Goal: Task Accomplishment & Management: Complete application form

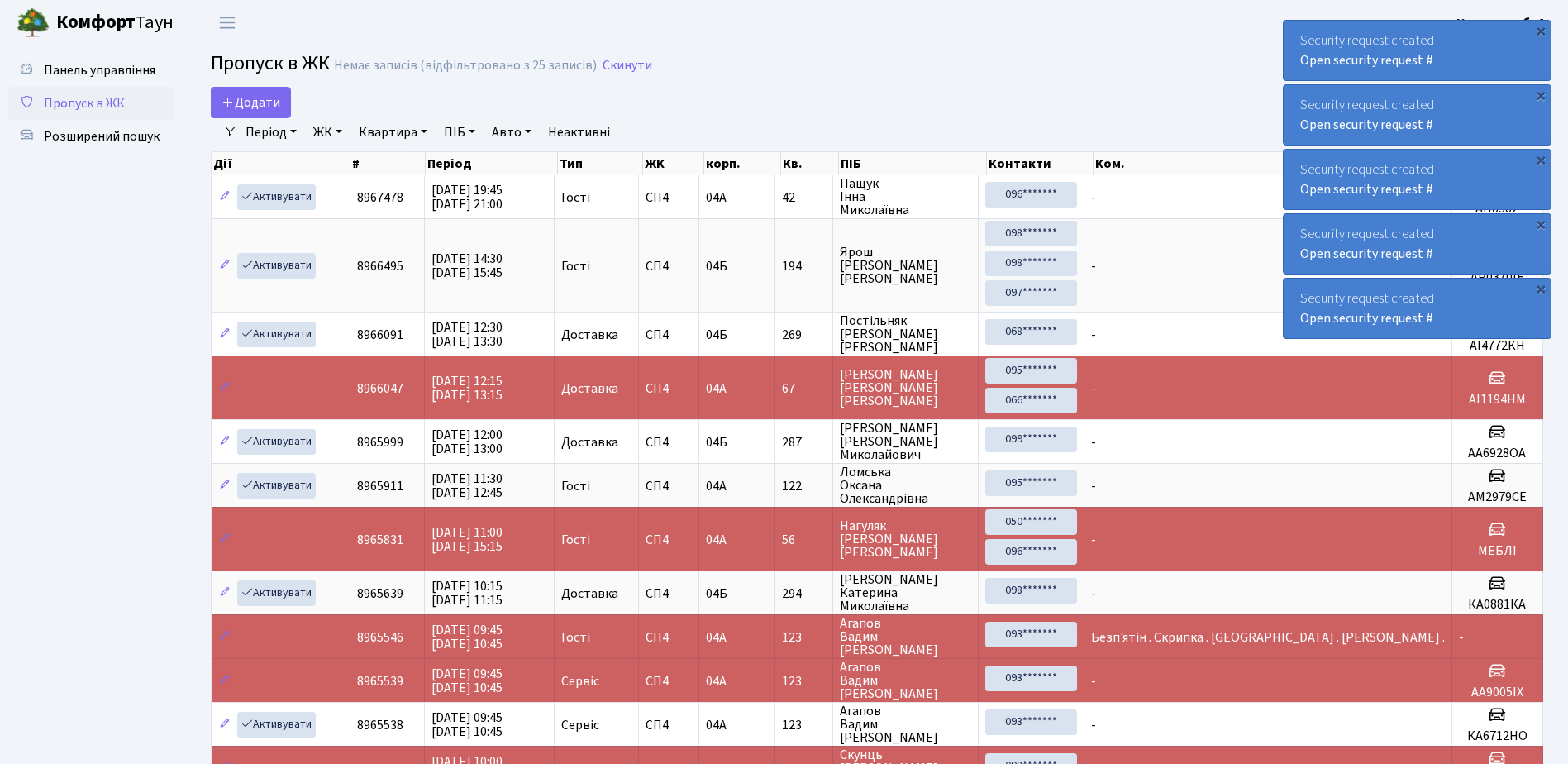
select select "25"
click at [89, 137] on span "Розширений пошук" at bounding box center [102, 136] width 116 height 18
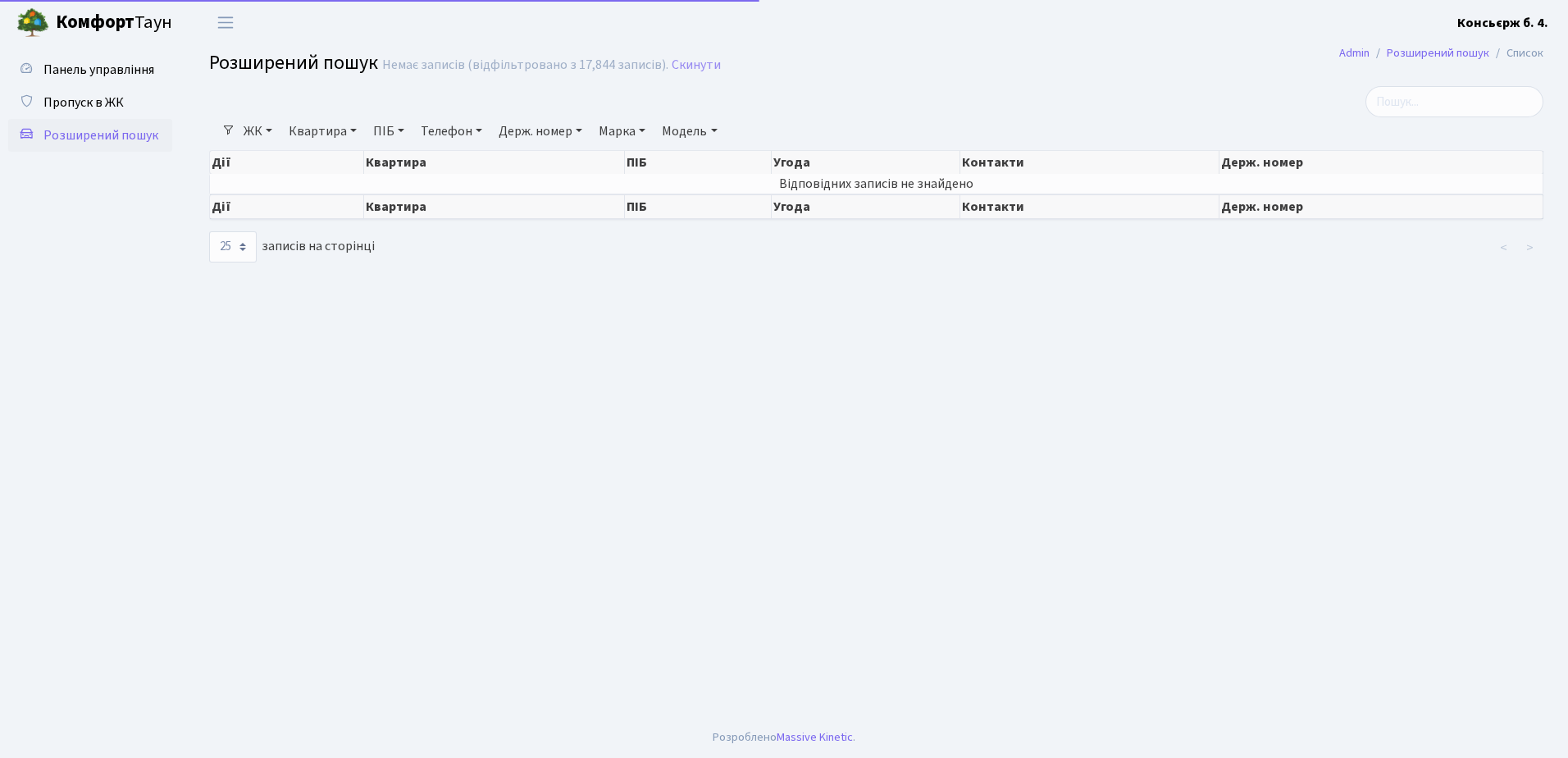
select select "25"
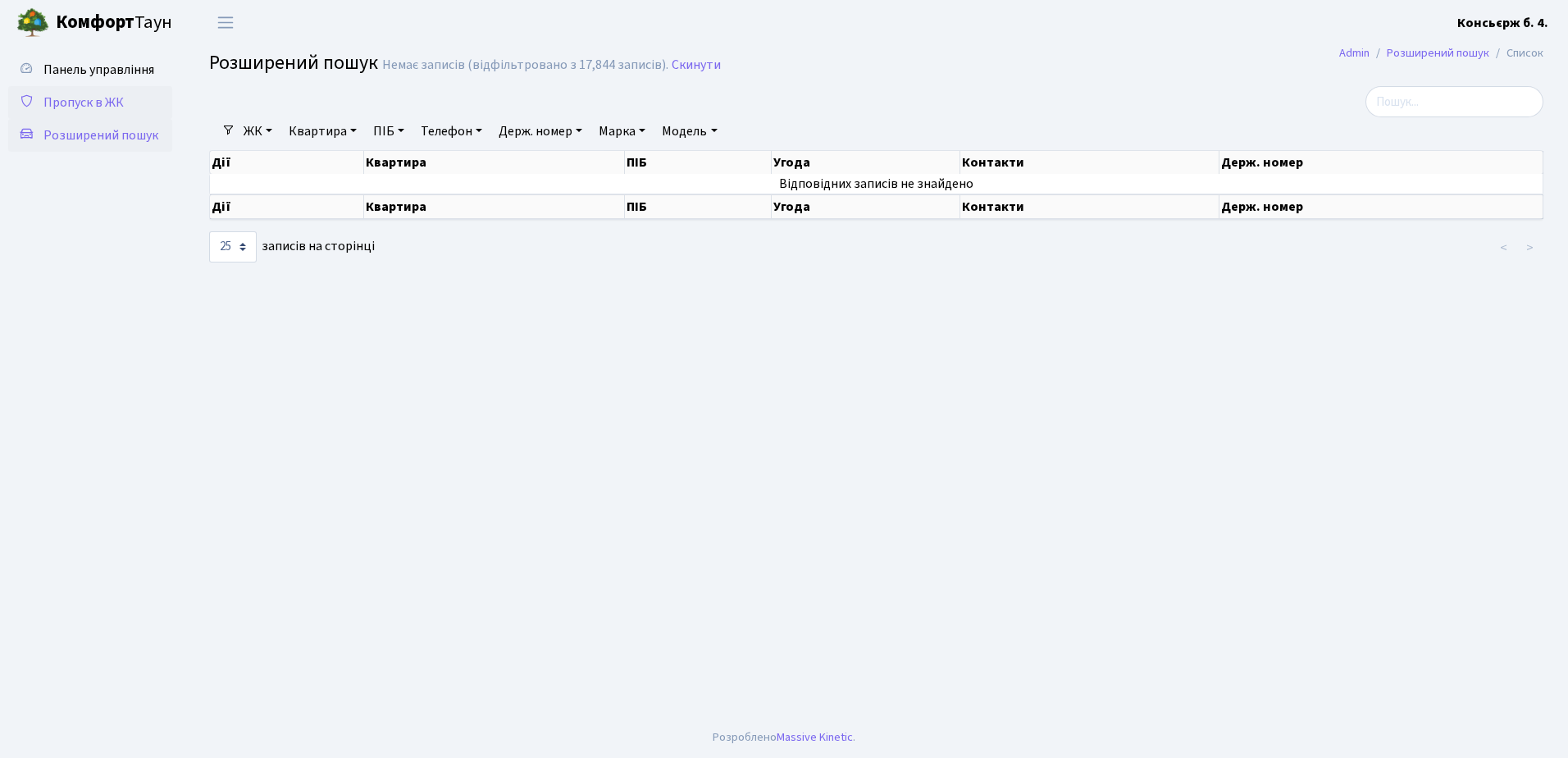
click at [89, 98] on span "Пропуск в ЖК" at bounding box center [83, 103] width 80 height 18
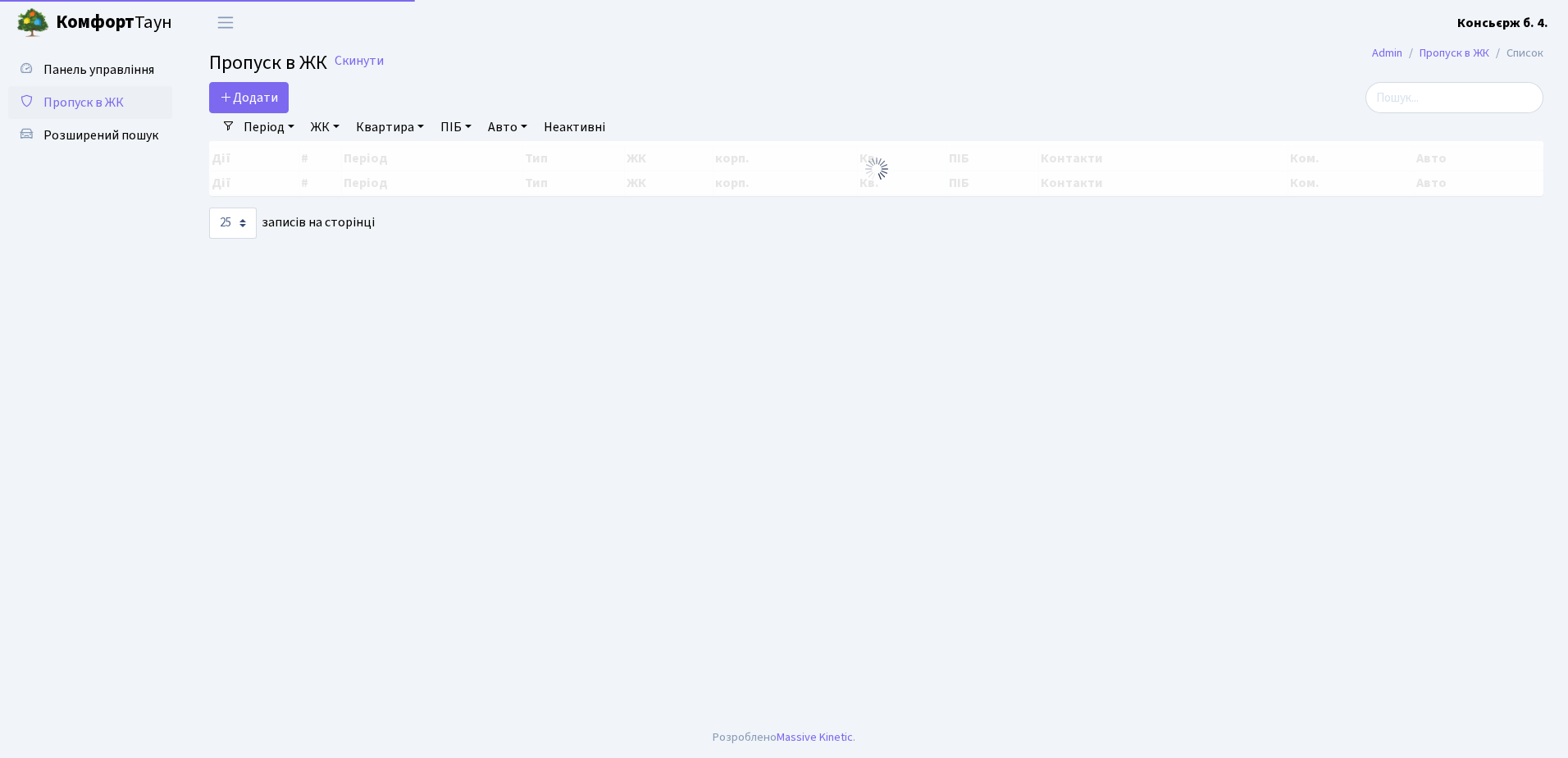
select select "25"
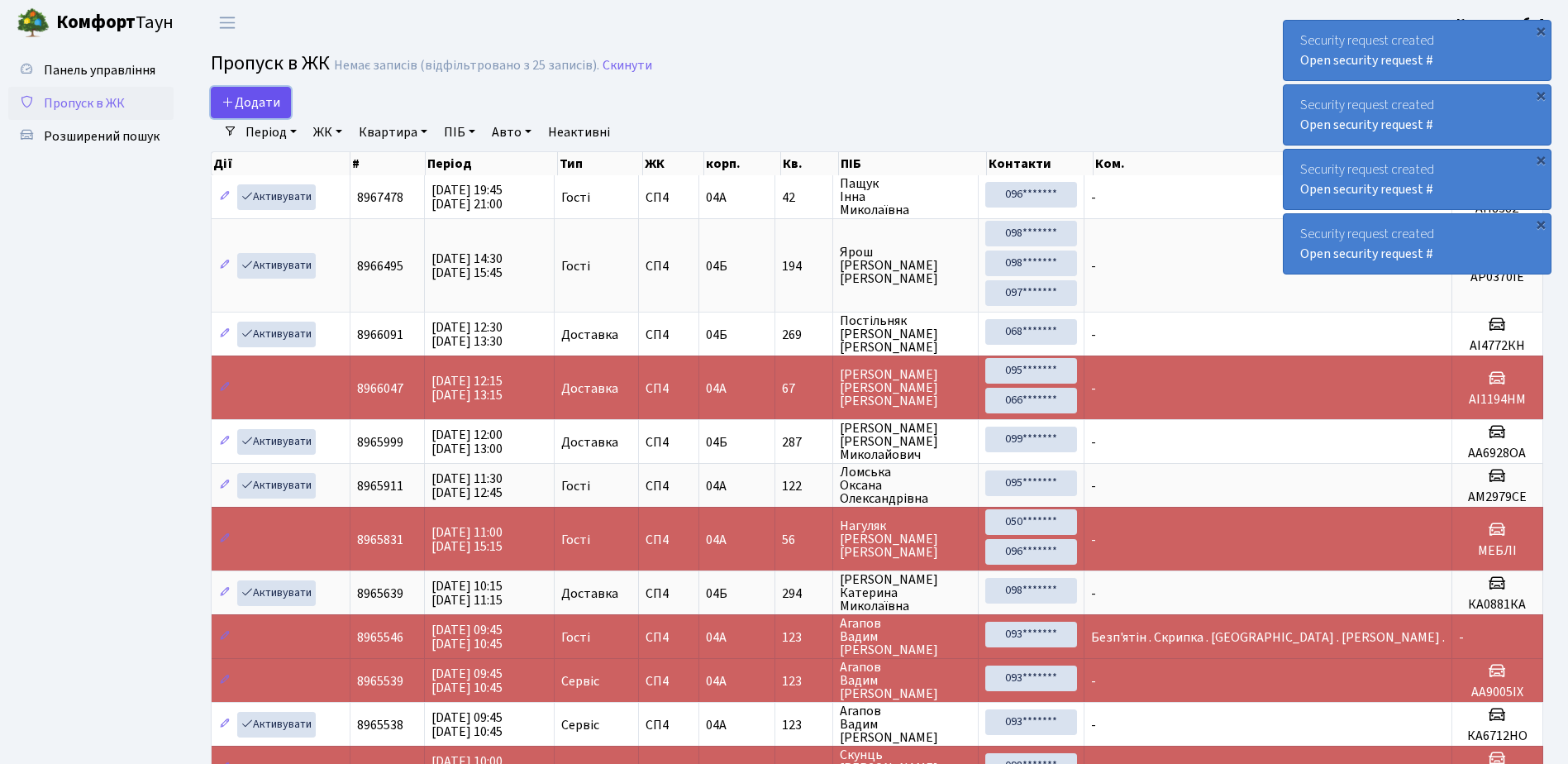
click at [245, 103] on span "Додати" at bounding box center [250, 102] width 59 height 18
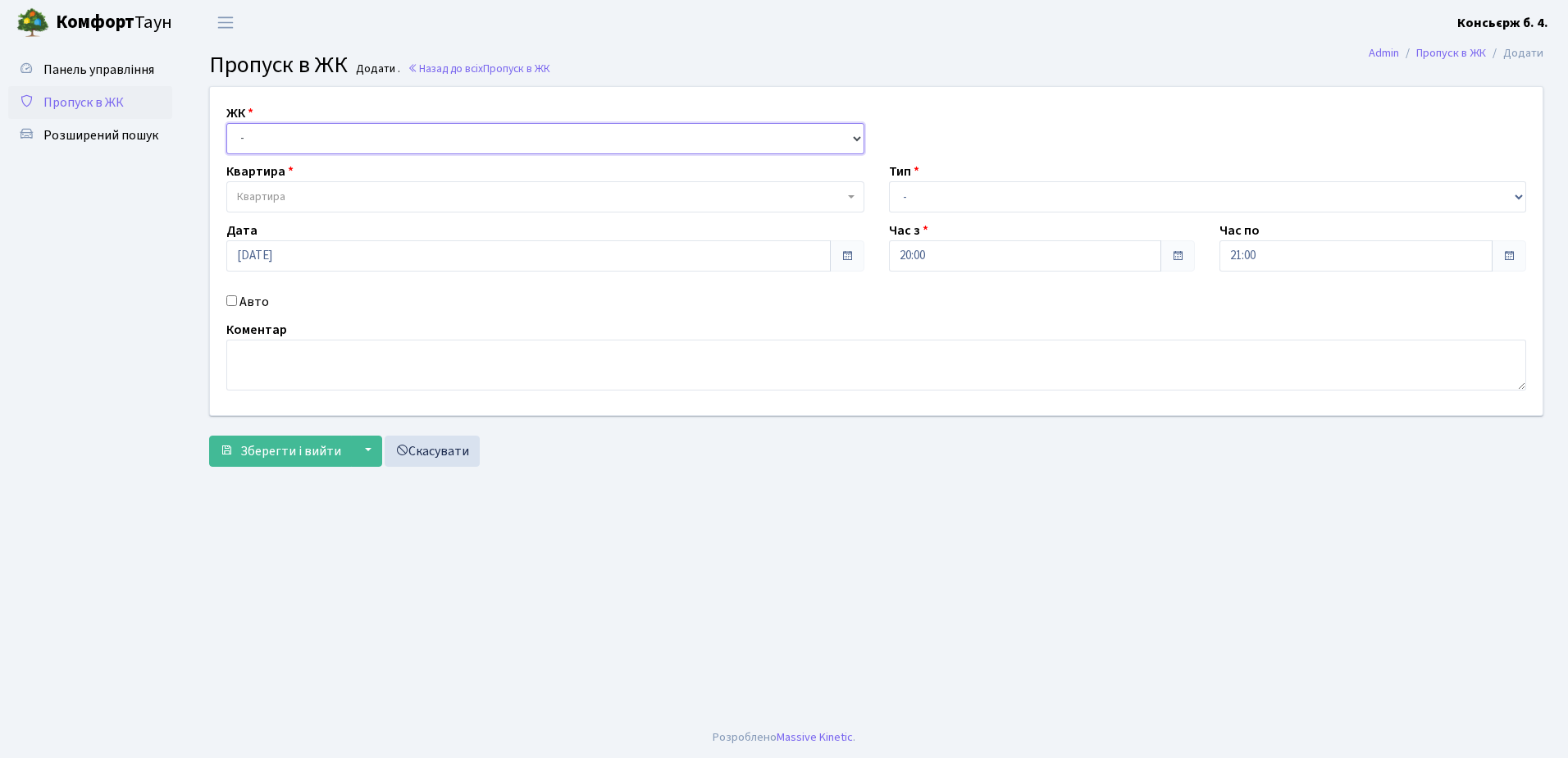
click at [284, 140] on select "- СП4, Столичне шосе, 5" at bounding box center [546, 138] width 638 height 31
select select "325"
click at [227, 123] on select "- СП4, Столичне шосе, 5" at bounding box center [546, 138] width 638 height 31
select select
drag, startPoint x: 430, startPoint y: 437, endPoint x: 426, endPoint y: 451, distance: 14.6
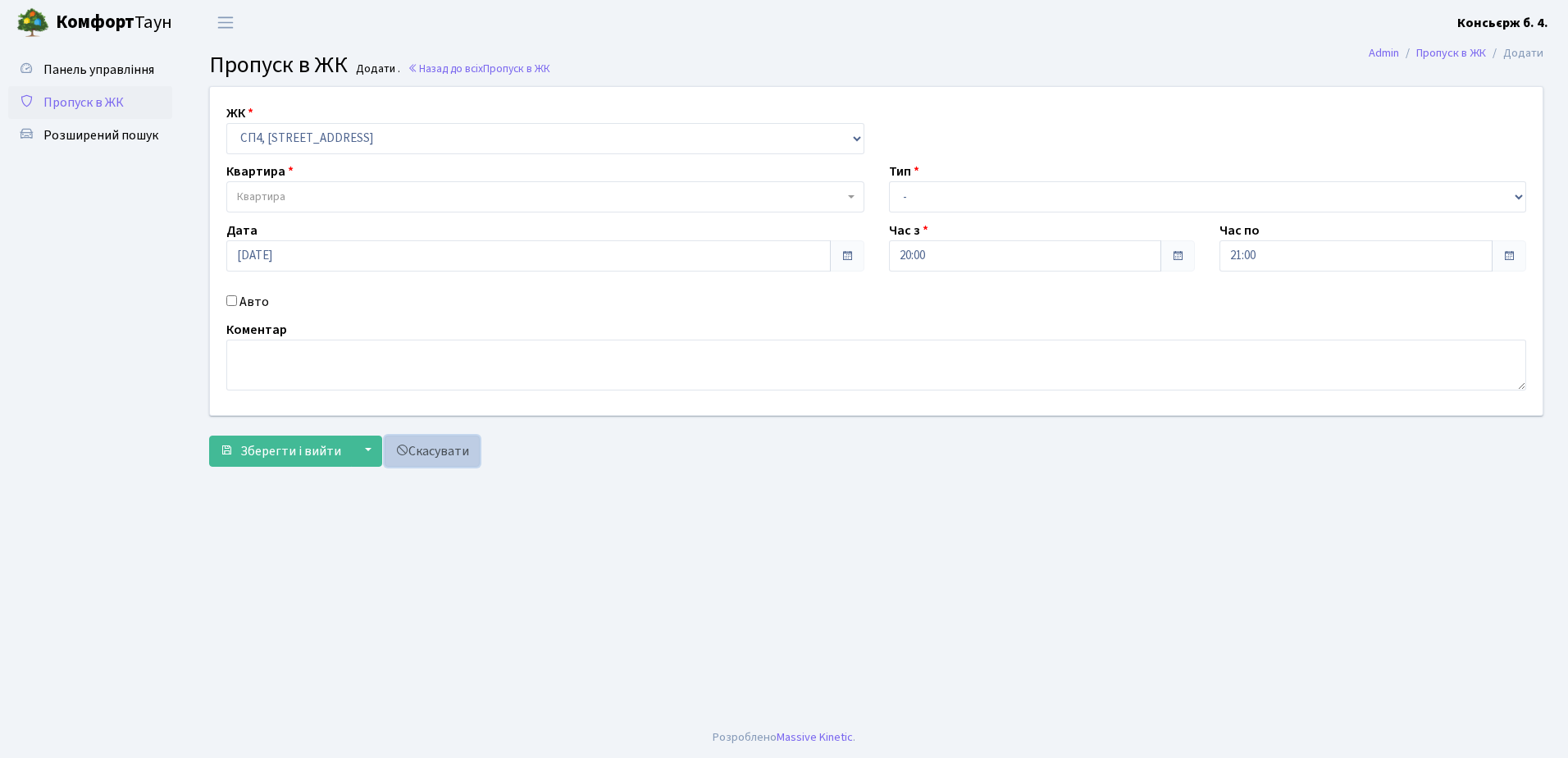
click at [430, 439] on link "Скасувати" at bounding box center [432, 450] width 95 height 31
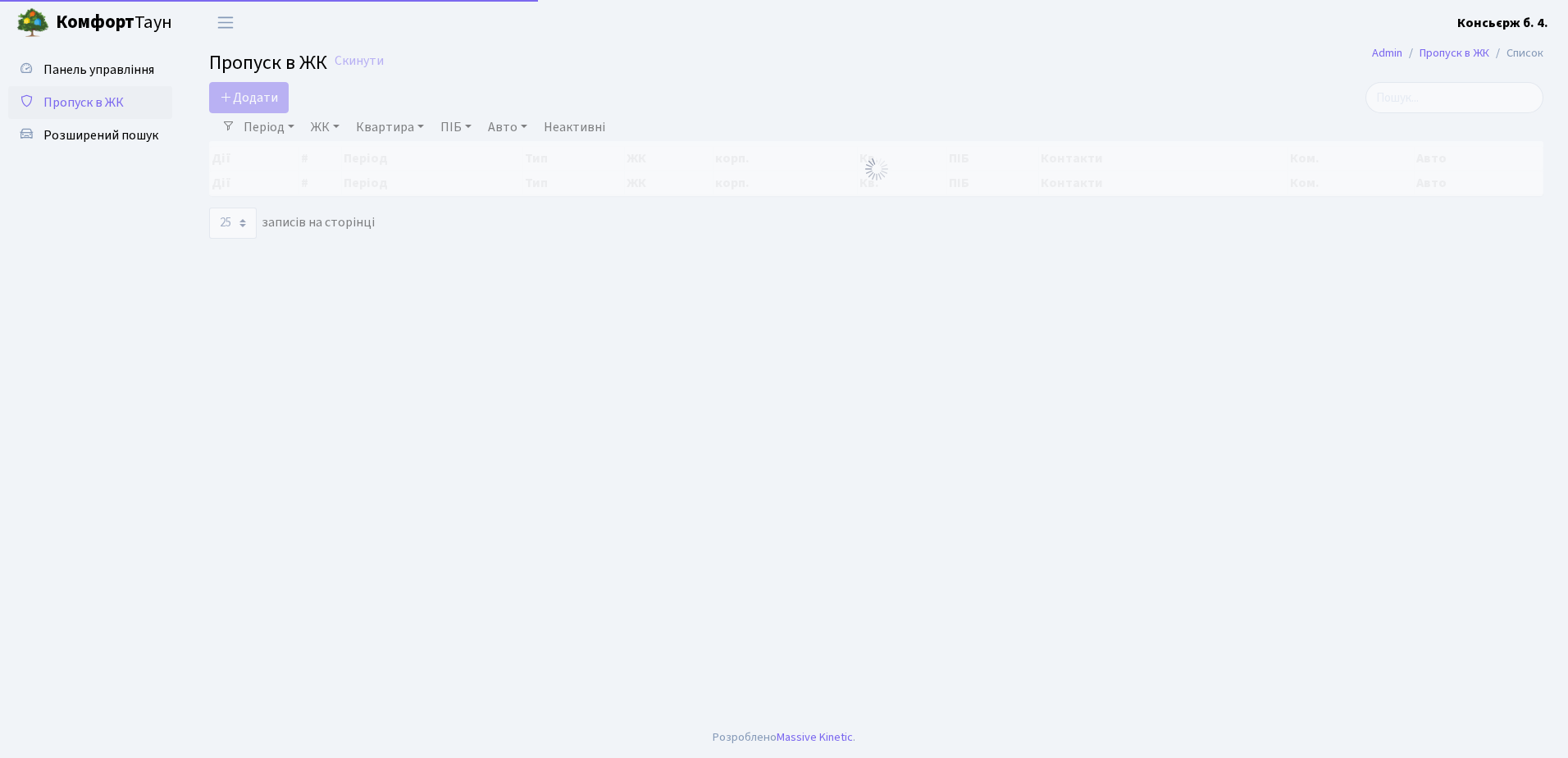
select select "25"
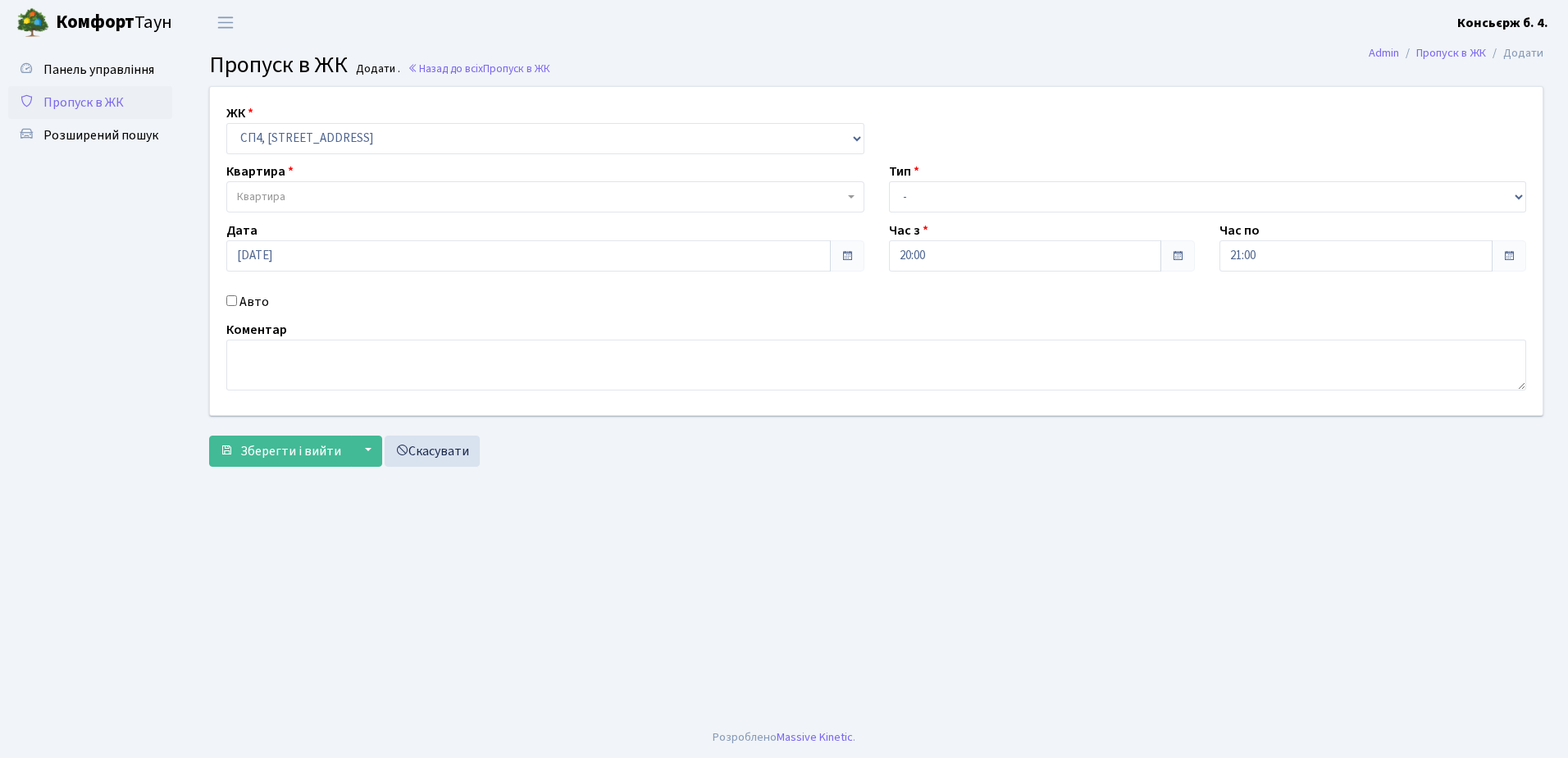
select select "325"
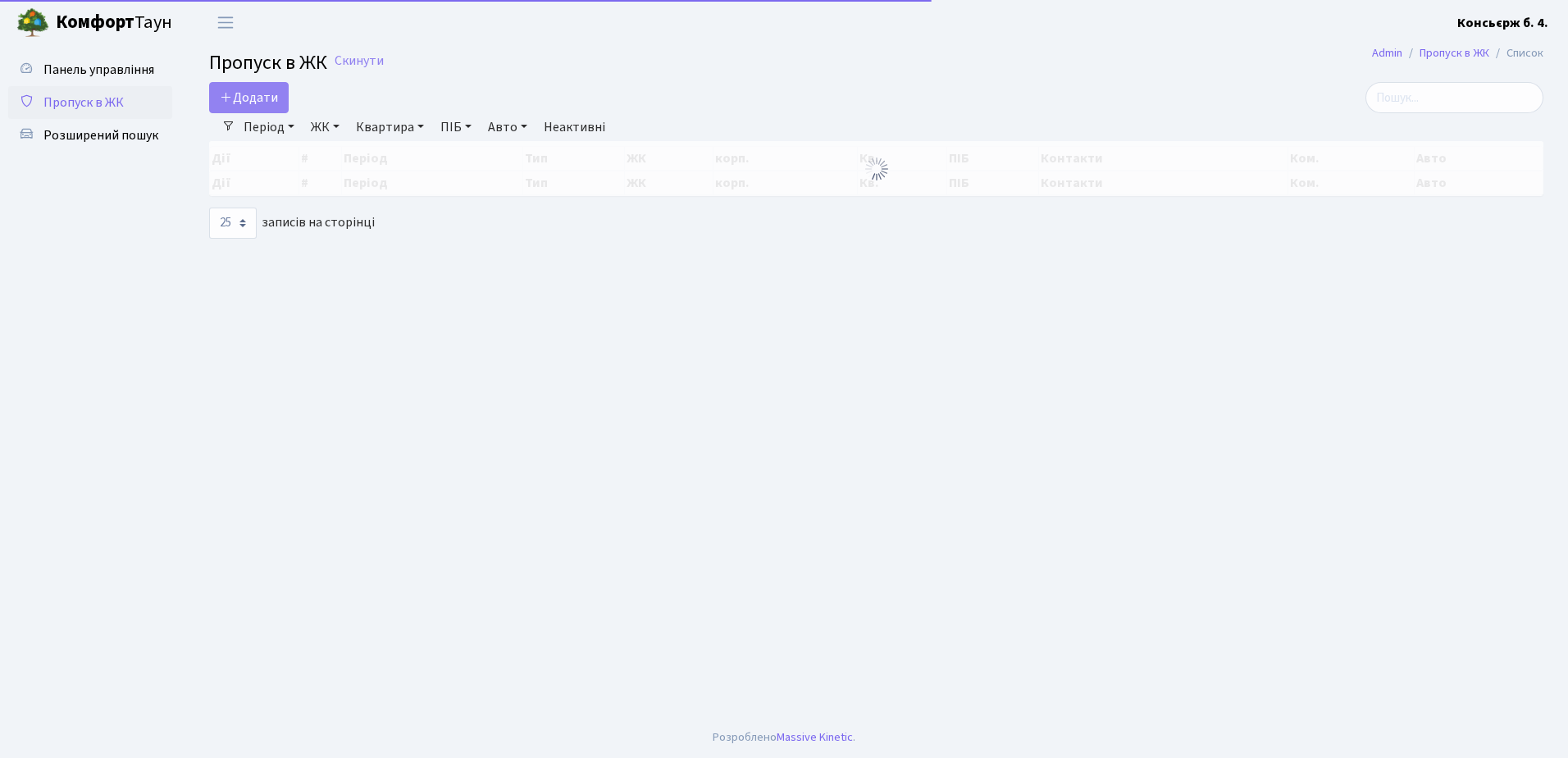
select select "25"
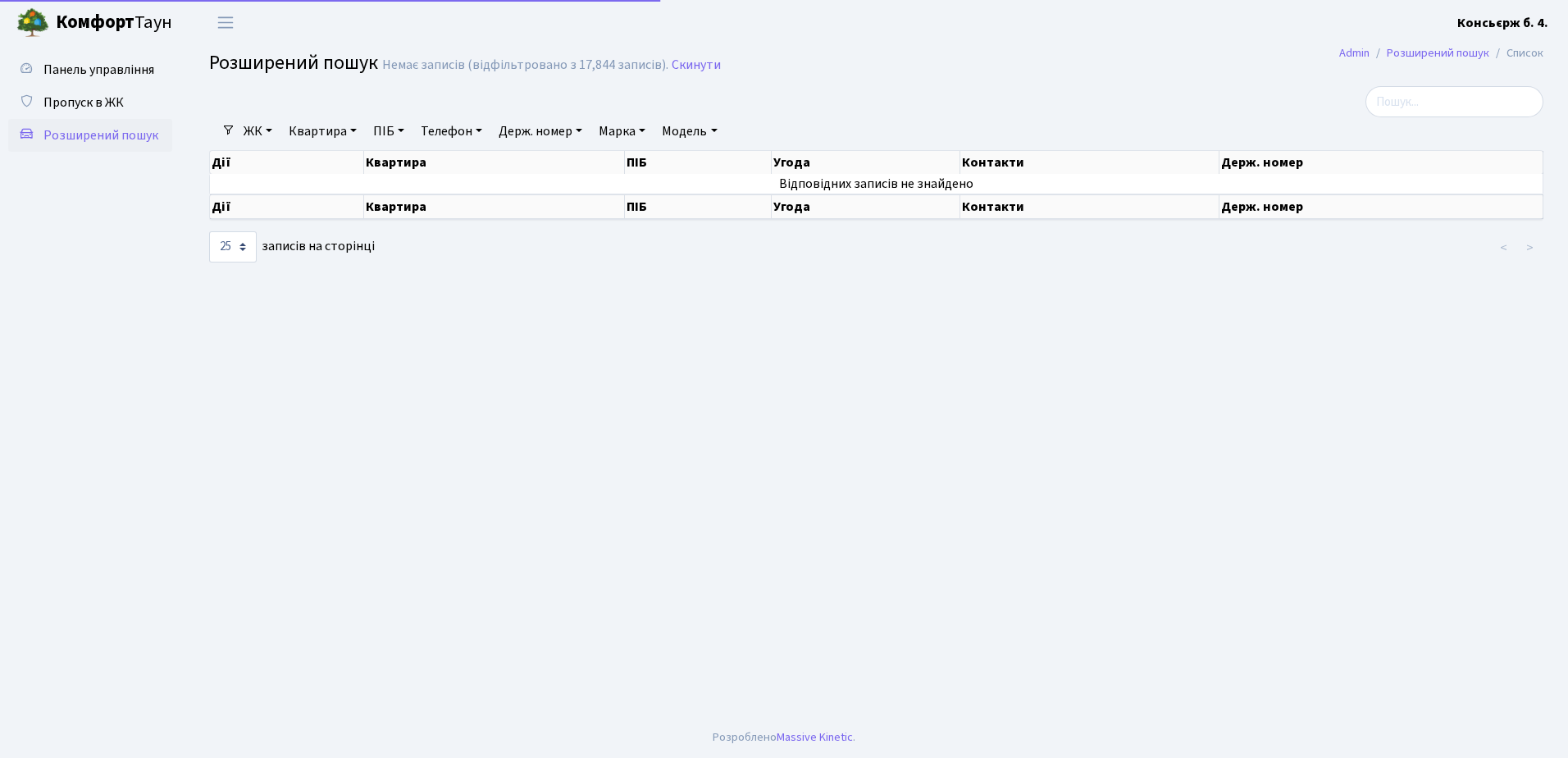
select select "25"
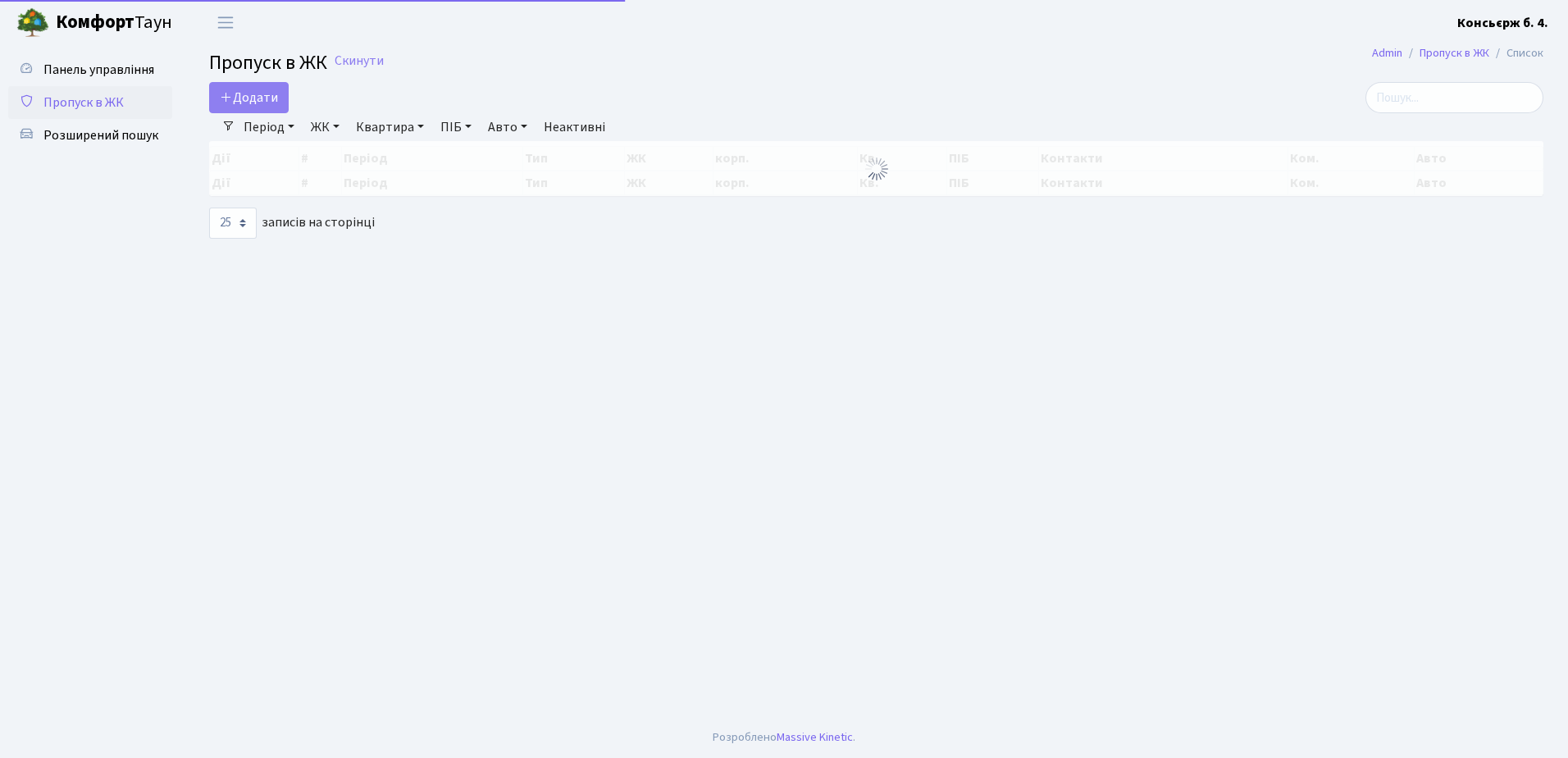
select select "25"
